Goal: Find specific page/section: Find specific page/section

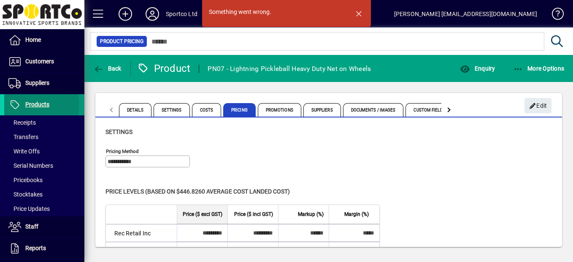
click at [31, 104] on span "Products" at bounding box center [37, 104] width 24 height 7
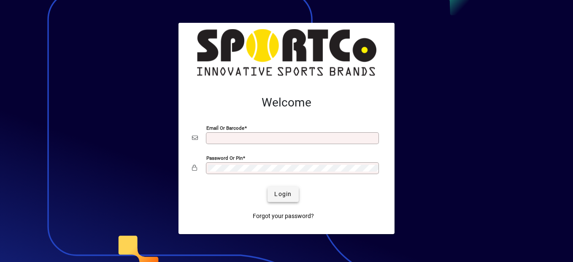
type input "**********"
click at [276, 194] on span "Login" at bounding box center [282, 194] width 17 height 9
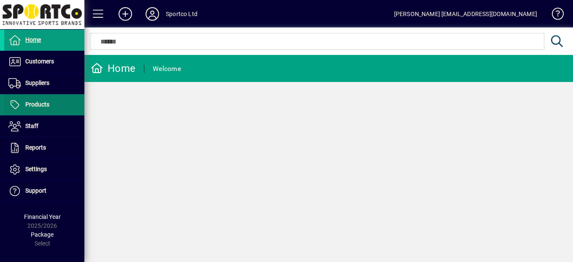
drag, startPoint x: 46, startPoint y: 107, endPoint x: 70, endPoint y: 95, distance: 27.2
click at [46, 107] on span "Products" at bounding box center [37, 104] width 24 height 7
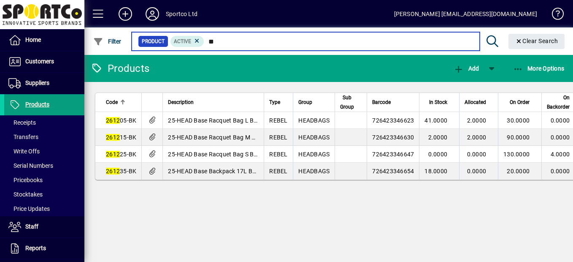
type input "*"
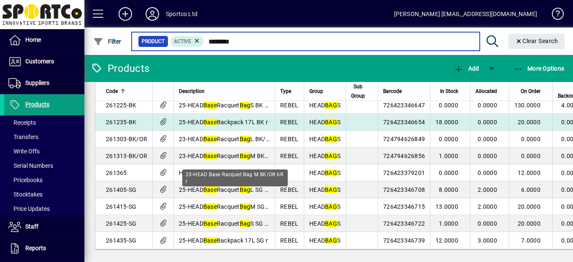
scroll to position [51, 0]
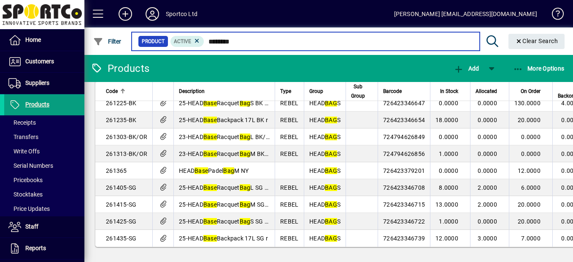
type input "********"
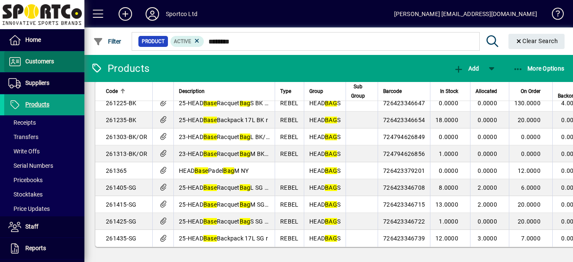
click at [52, 63] on span "Customers" at bounding box center [39, 61] width 29 height 7
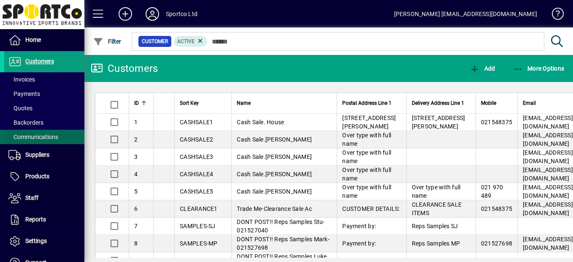
click at [33, 135] on span "Communications" at bounding box center [33, 136] width 50 height 7
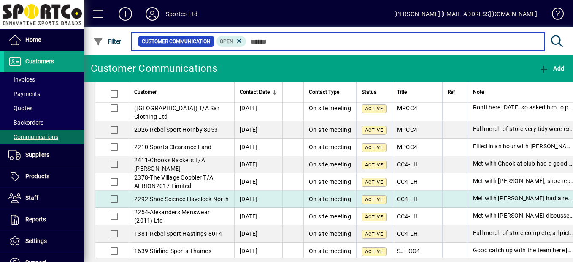
scroll to position [84, 0]
